Goal: Contribute content

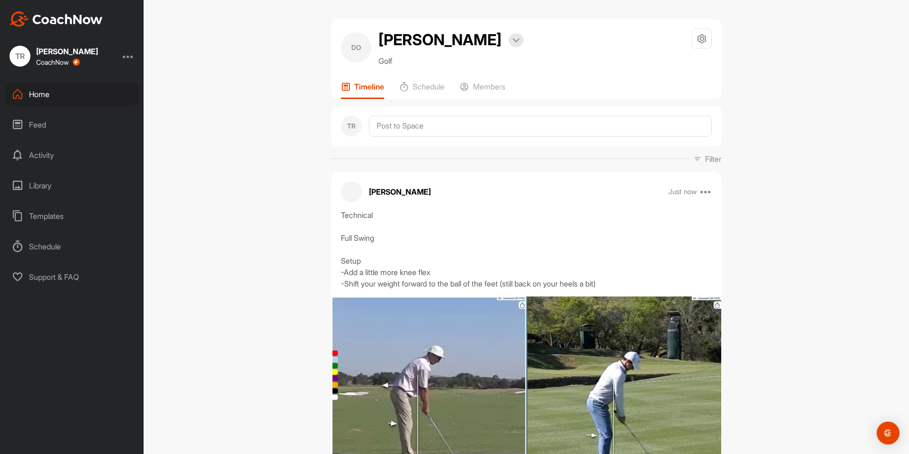
scroll to position [515, 0]
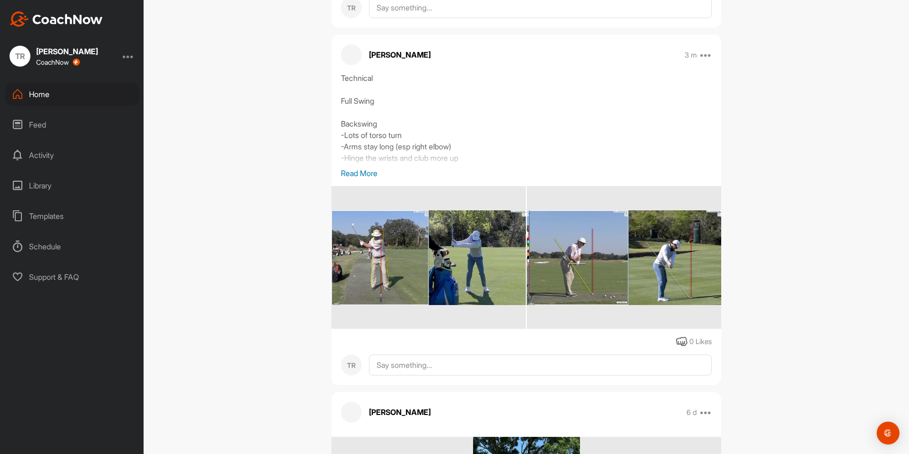
click at [776, 119] on div "DO [PERSON_NAME] Bookings Golf Space Settings Your Notifications Timeline Sched…" at bounding box center [527, 227] width 766 height 454
click at [795, 254] on div "DO [PERSON_NAME] Bookings Golf Space Settings Your Notifications Timeline Sched…" at bounding box center [527, 227] width 766 height 454
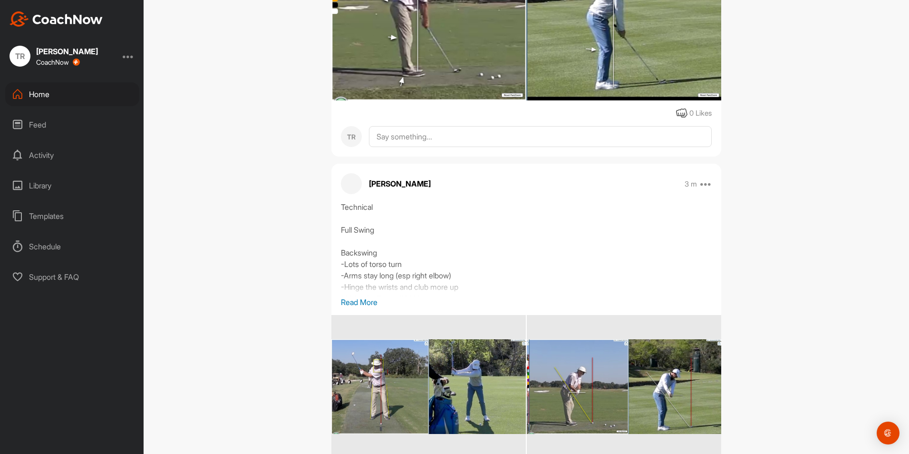
scroll to position [383, 0]
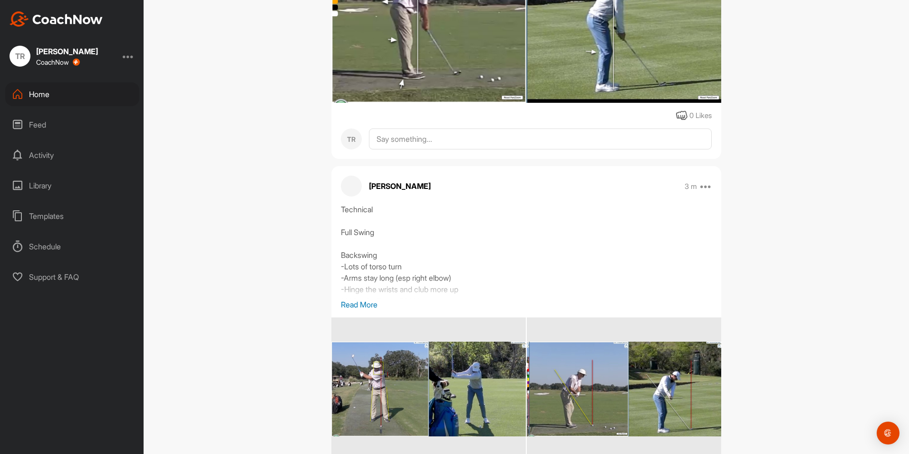
click at [107, 101] on div "Home" at bounding box center [72, 94] width 134 height 24
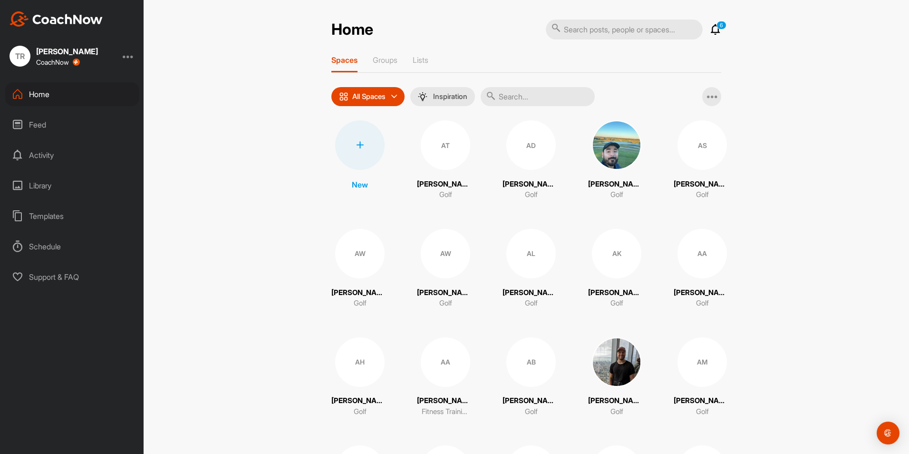
click at [530, 96] on input "text" at bounding box center [538, 96] width 114 height 19
type input "chuc"
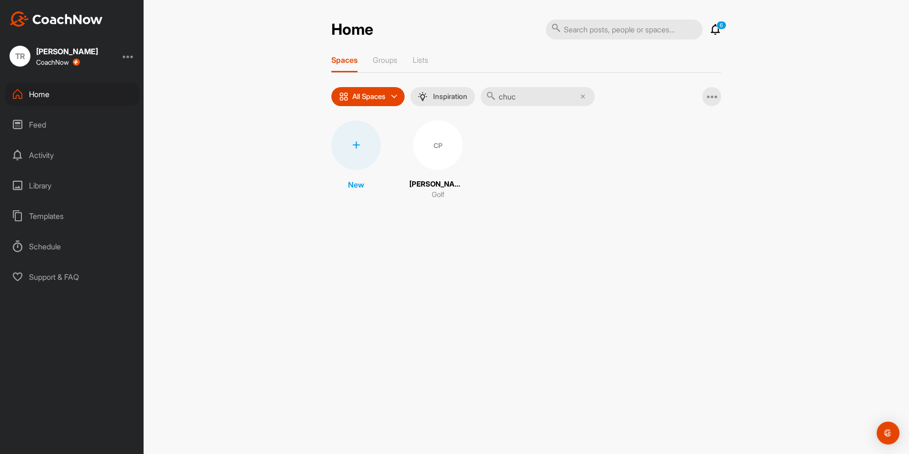
click at [432, 154] on div "CP" at bounding box center [437, 144] width 49 height 49
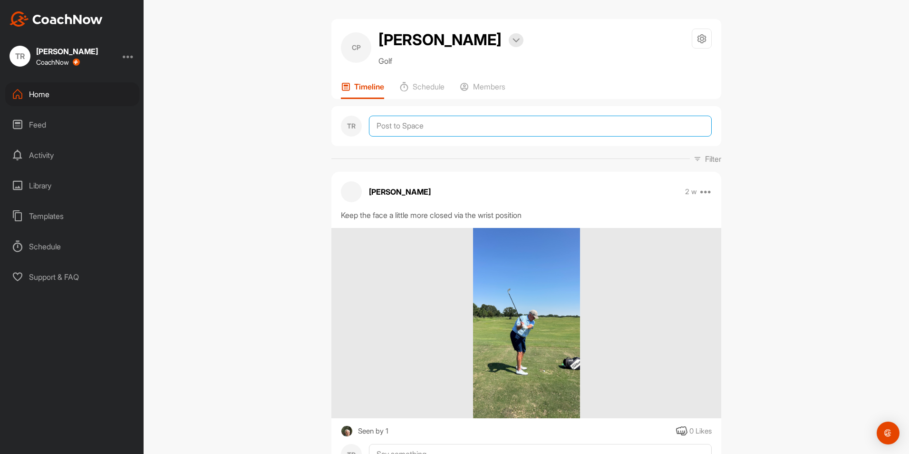
click at [438, 125] on textarea at bounding box center [540, 126] width 343 height 21
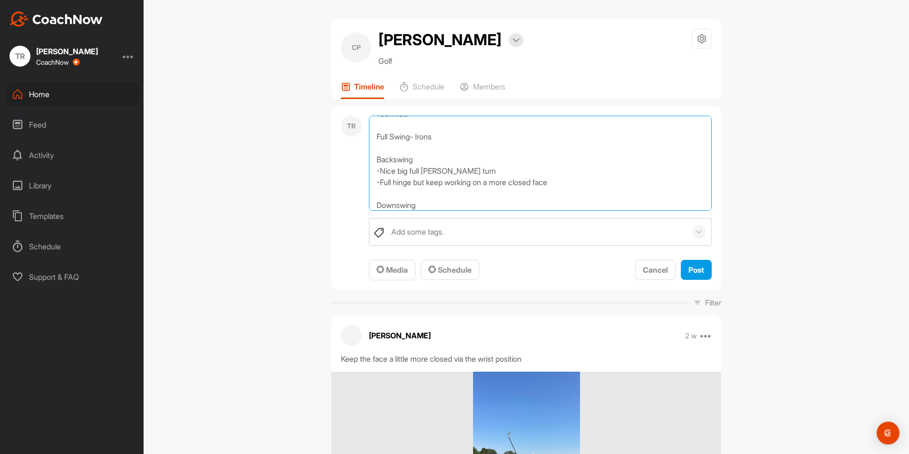
scroll to position [23, 0]
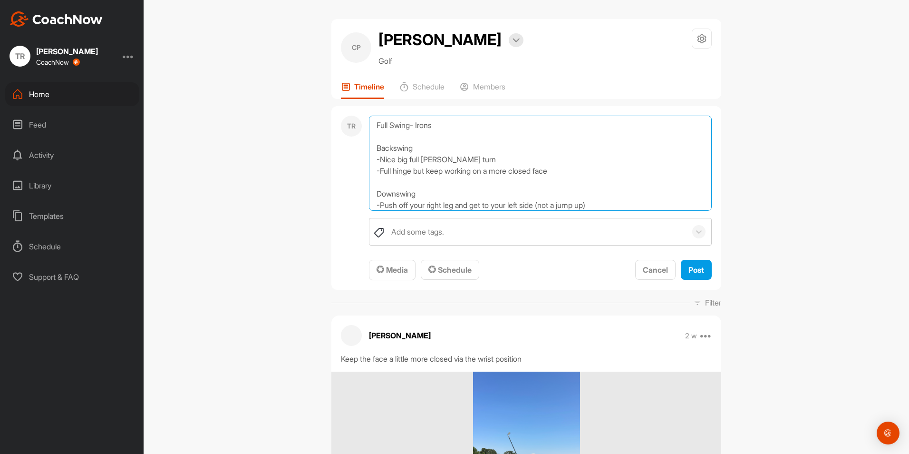
type textarea "Technical Full Swing- Irons Backswing -Nice big full [PERSON_NAME] turn -Full h…"
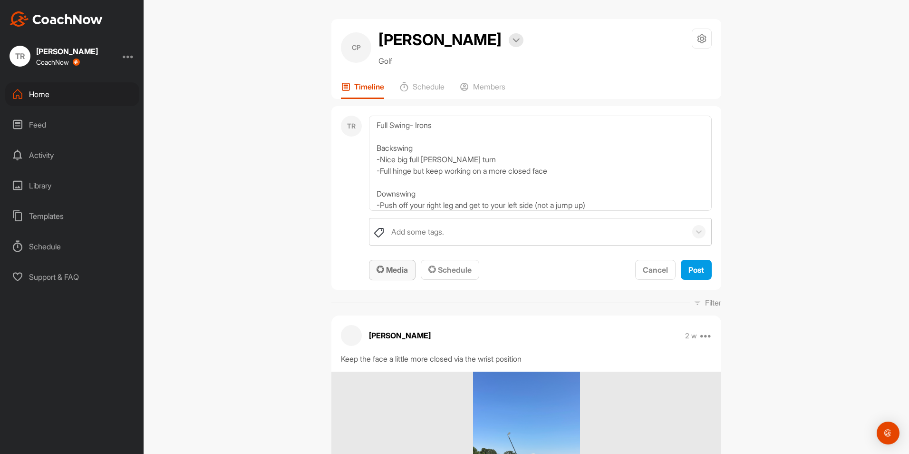
click at [391, 275] on div "Media" at bounding box center [392, 269] width 31 height 11
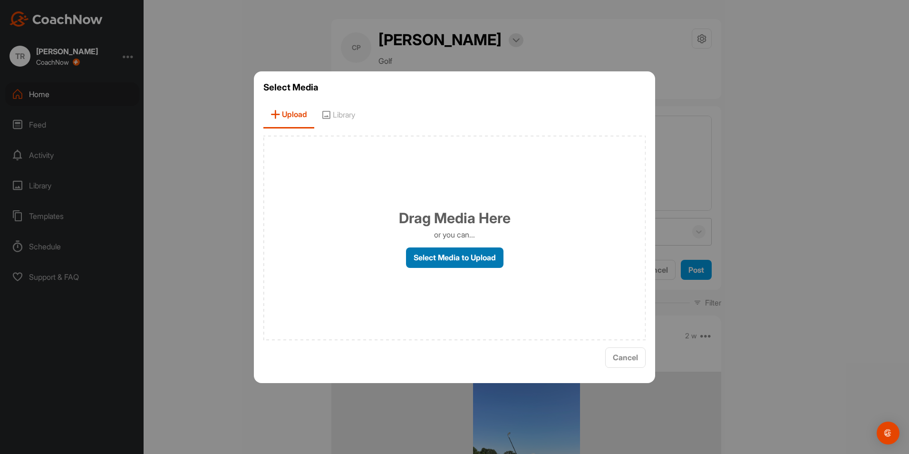
click at [460, 260] on label "Select Media to Upload" at bounding box center [455, 257] width 98 height 20
click at [0, 0] on input "Select Media to Upload" at bounding box center [0, 0] width 0 height 0
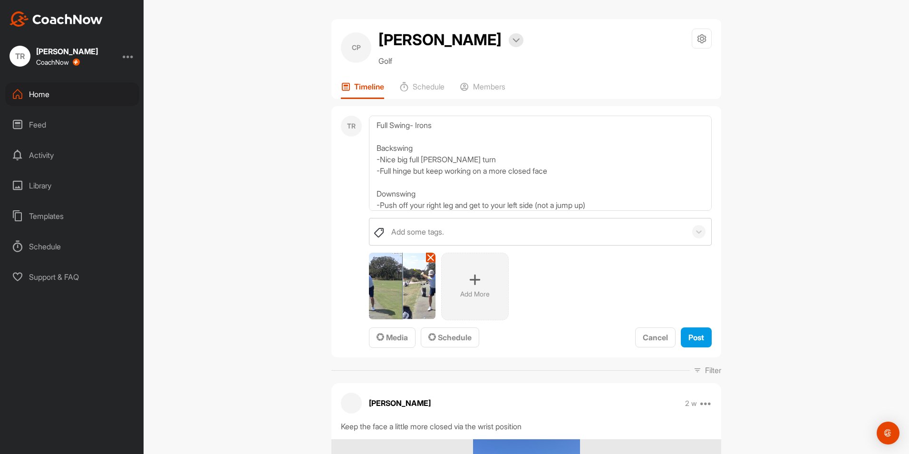
click at [503, 300] on div "Add More" at bounding box center [475, 287] width 68 height 68
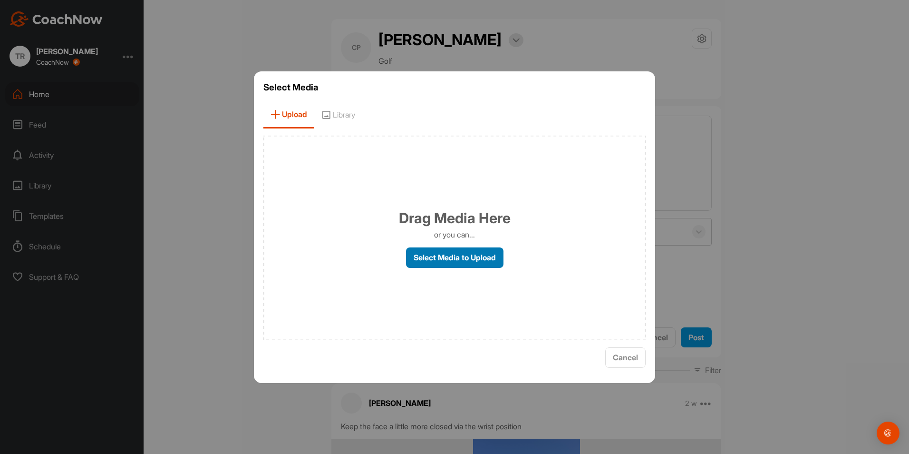
click at [454, 249] on label "Select Media to Upload" at bounding box center [455, 257] width 98 height 20
click at [0, 0] on input "Select Media to Upload" at bounding box center [0, 0] width 0 height 0
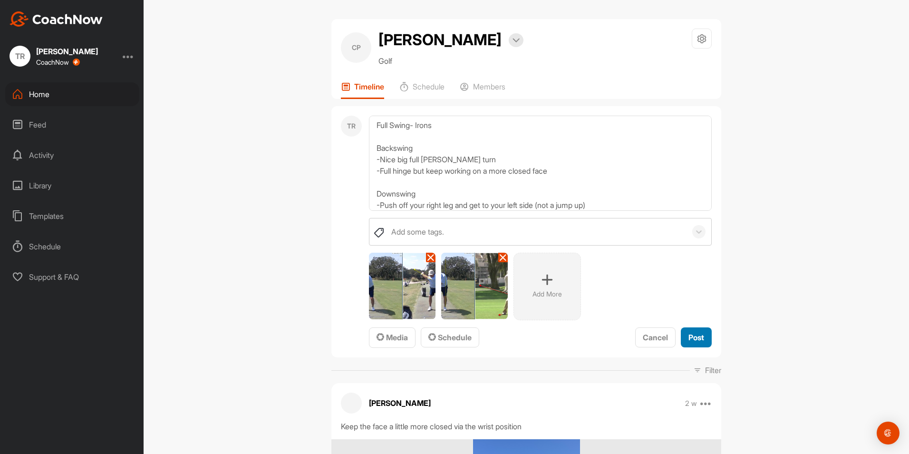
click at [691, 338] on span "Post" at bounding box center [697, 337] width 16 height 10
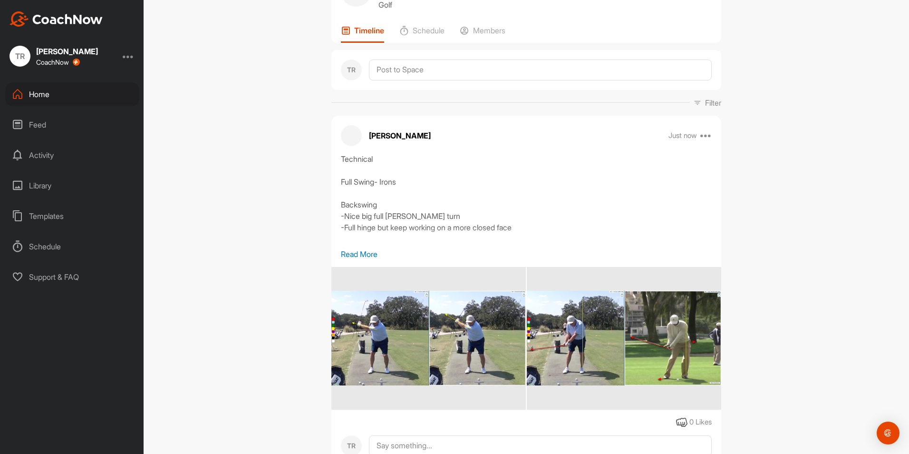
scroll to position [57, 0]
click at [365, 253] on p "Read More" at bounding box center [526, 253] width 371 height 11
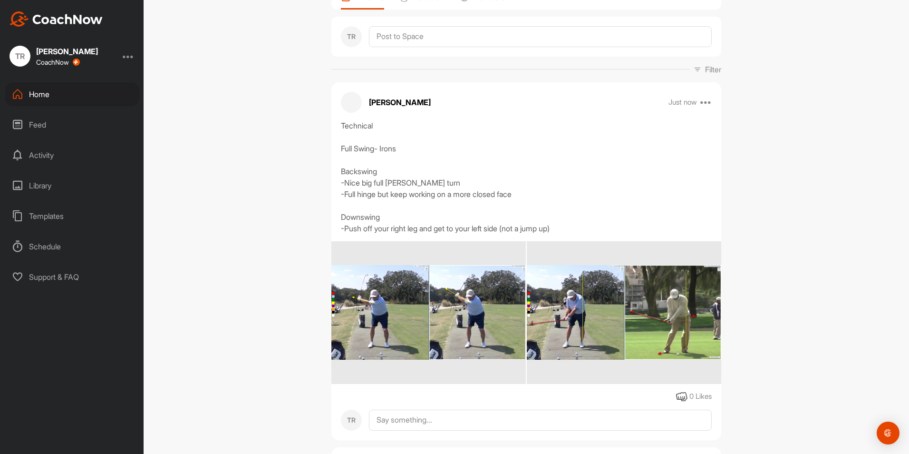
scroll to position [91, 0]
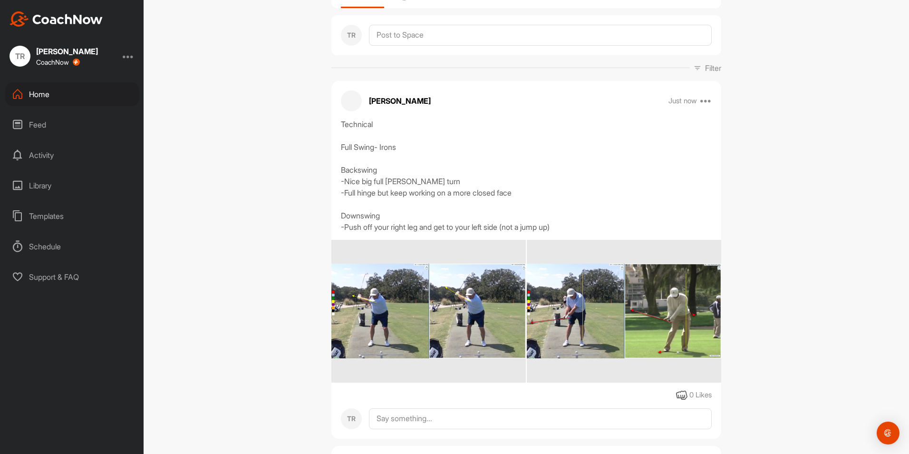
click at [449, 318] on img at bounding box center [429, 311] width 195 height 95
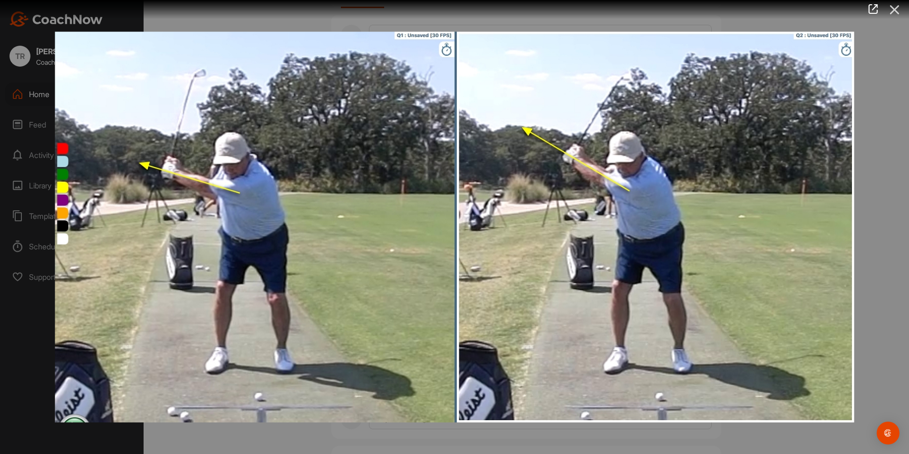
click at [894, 10] on icon at bounding box center [895, 10] width 22 height 18
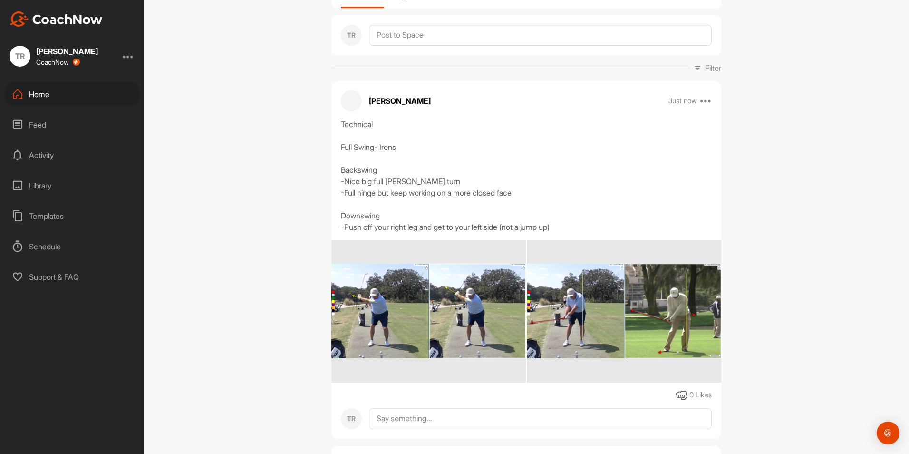
click at [621, 296] on img at bounding box center [624, 311] width 195 height 95
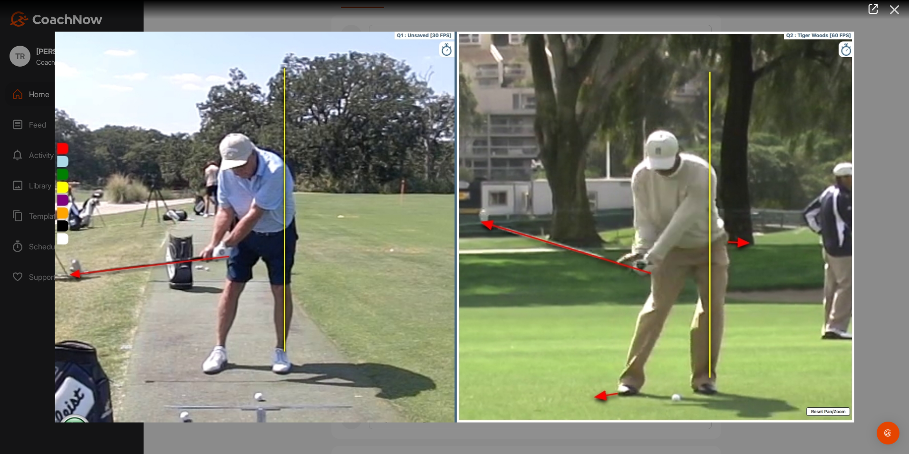
click at [895, 14] on icon at bounding box center [895, 10] width 22 height 18
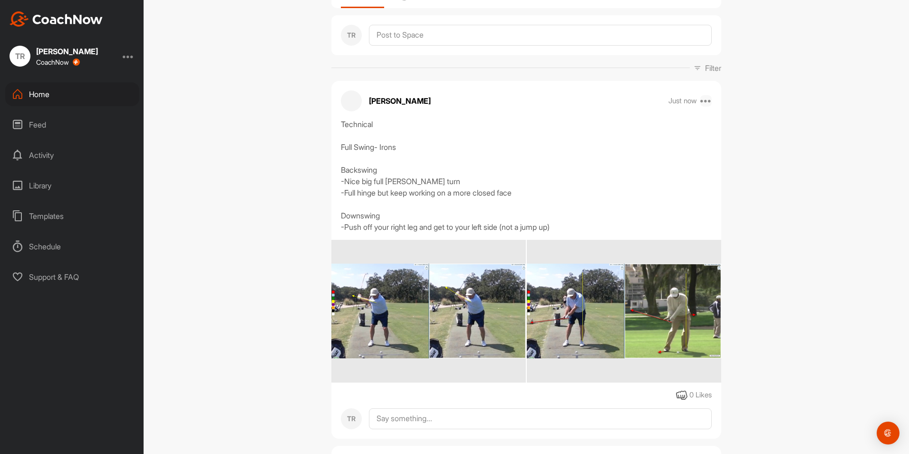
click at [702, 101] on icon at bounding box center [706, 100] width 11 height 11
click at [622, 143] on button "Edit" at bounding box center [648, 132] width 128 height 31
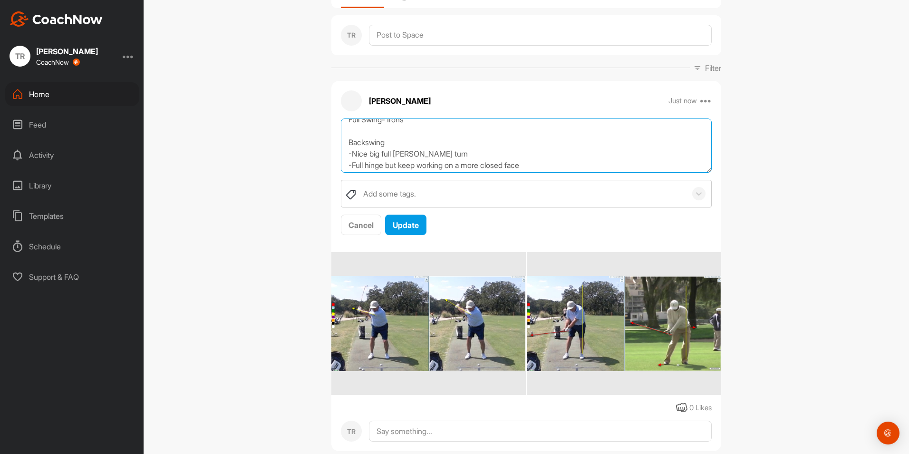
scroll to position [38, 0]
click at [457, 149] on textarea "Technical Full Swing- Irons Backswing -Nice big full [PERSON_NAME] turn -Full h…" at bounding box center [526, 145] width 371 height 55
type textarea "Technical Full Swing- Irons Backswing -Nice big full [PERSON_NAME] turn (work o…"
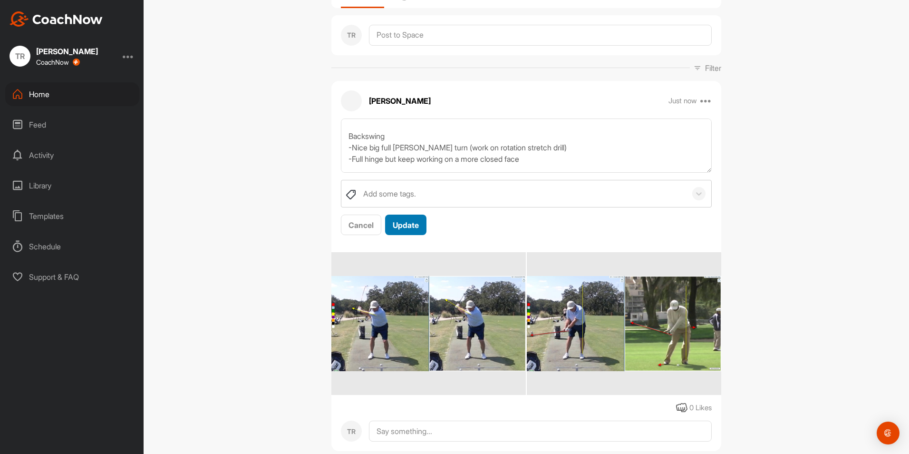
click at [402, 225] on span "Update" at bounding box center [406, 225] width 26 height 10
